Goal: Navigation & Orientation: Find specific page/section

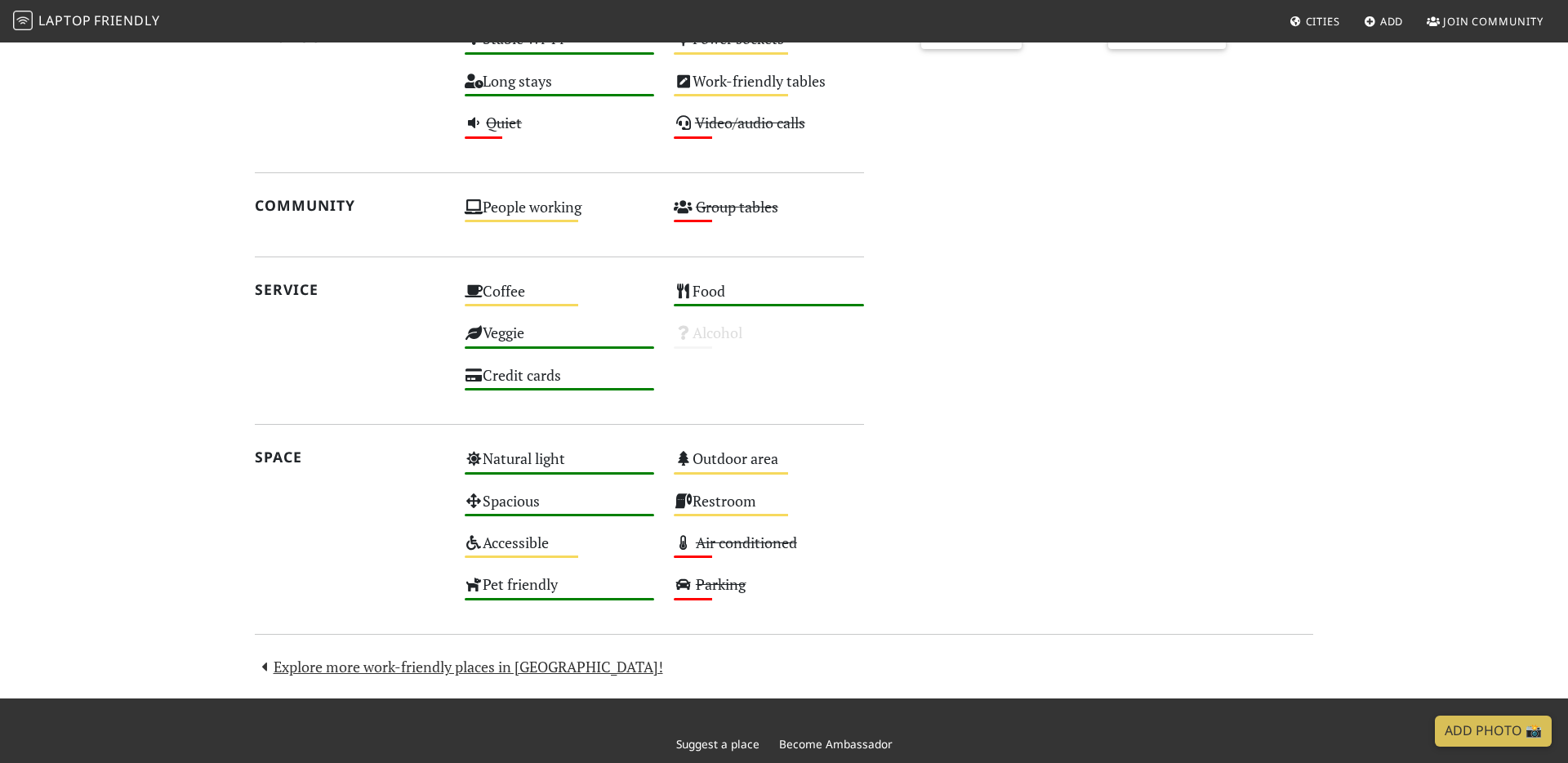
scroll to position [895, 0]
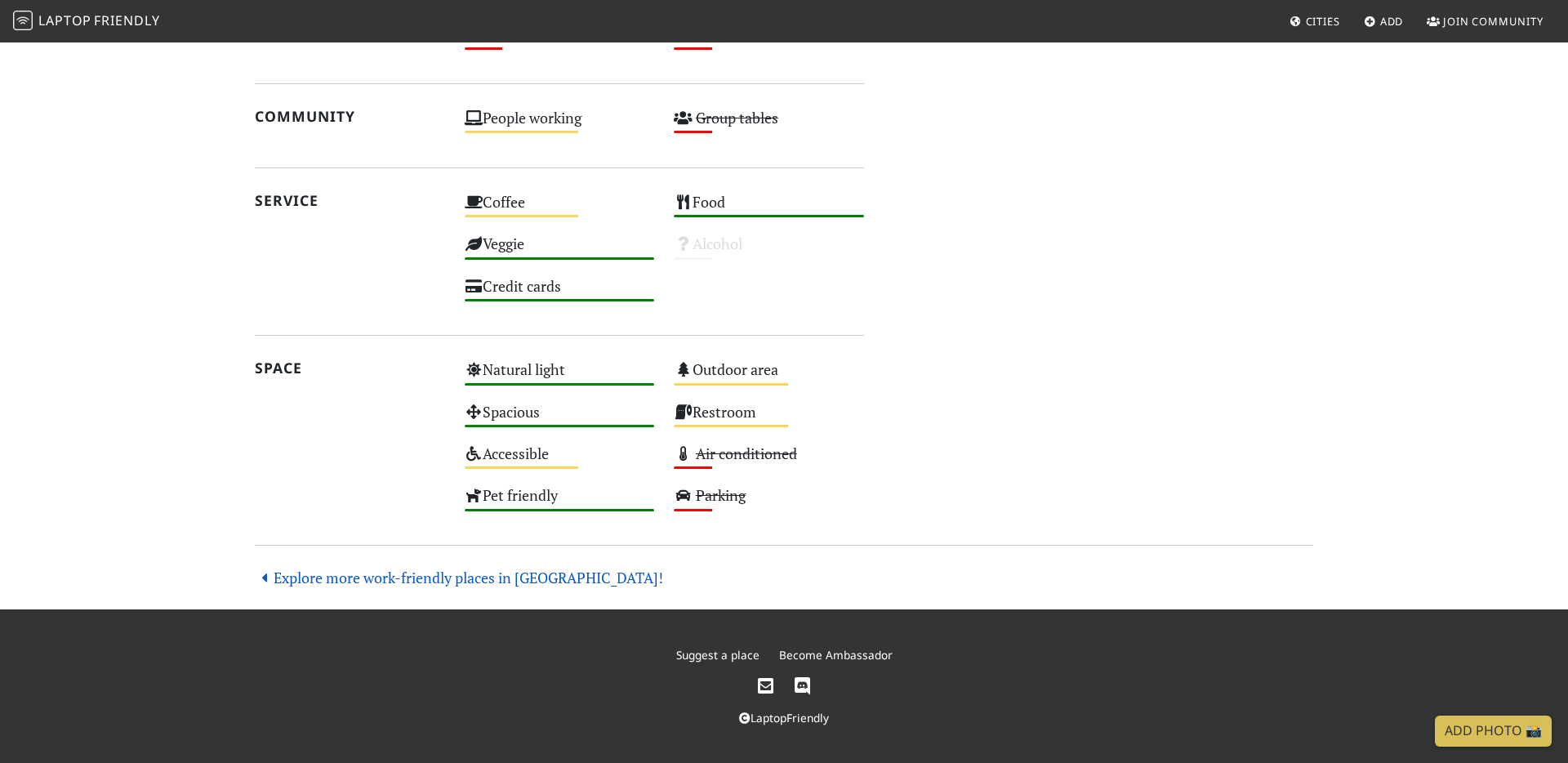
click at [353, 573] on link "Explore more work-friendly places in [GEOGRAPHIC_DATA]!" at bounding box center [459, 577] width 409 height 20
click at [514, 578] on link "Explore more work-friendly places in [GEOGRAPHIC_DATA]!" at bounding box center [459, 577] width 409 height 20
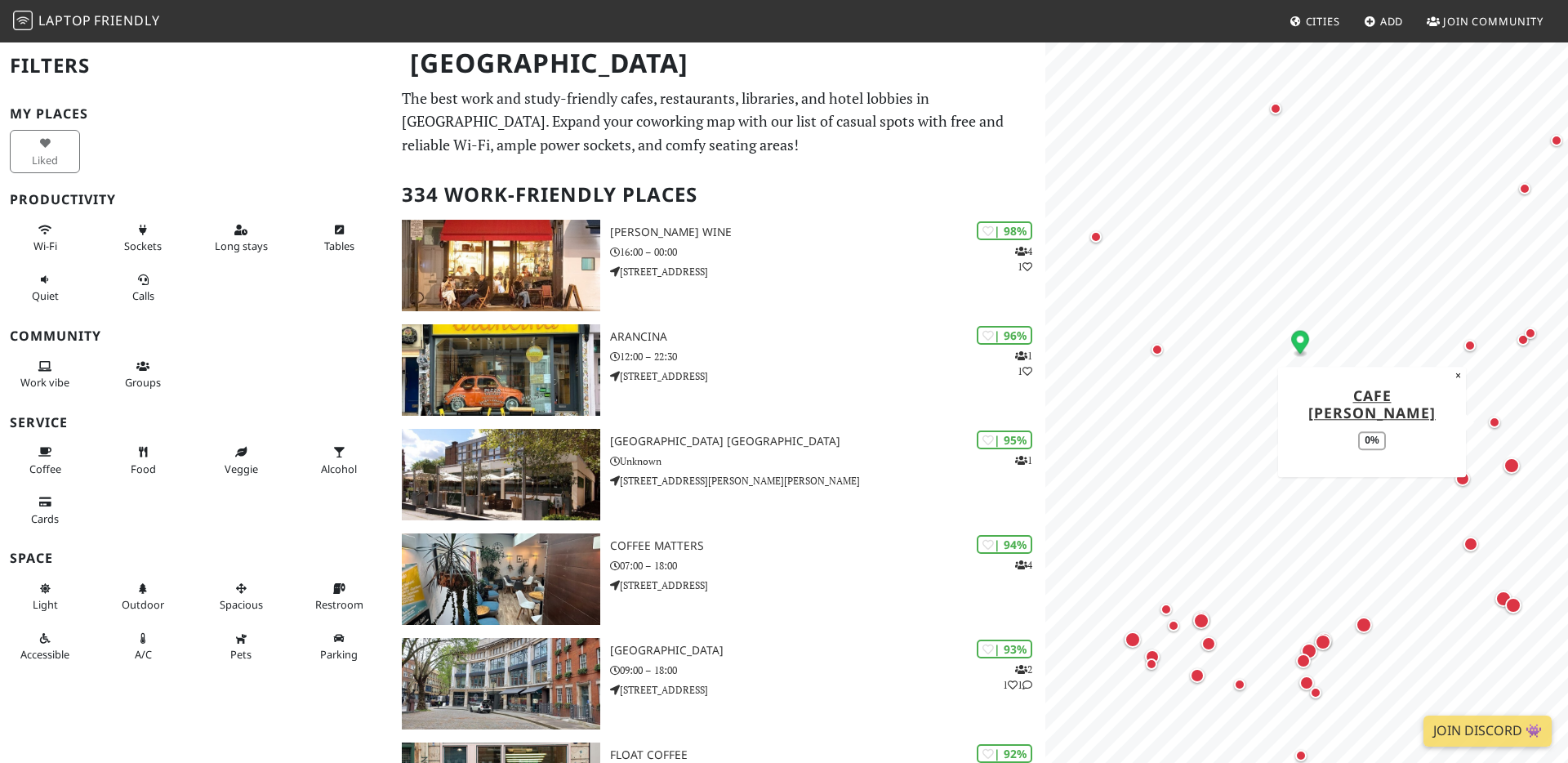
click at [1491, 422] on div "Map marker" at bounding box center [1494, 422] width 12 height 12
